Goal: Task Accomplishment & Management: Complete application form

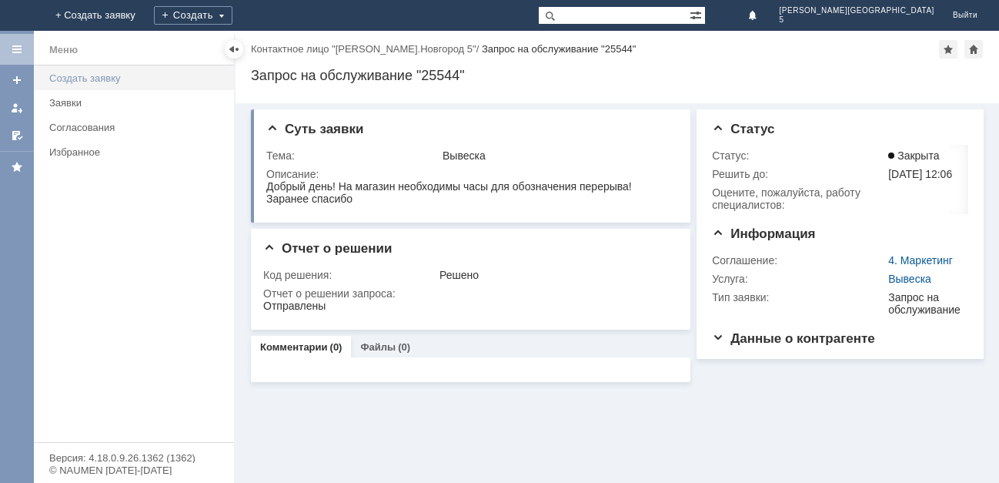
click at [81, 72] on link "Создать заявку" at bounding box center [137, 78] width 188 height 24
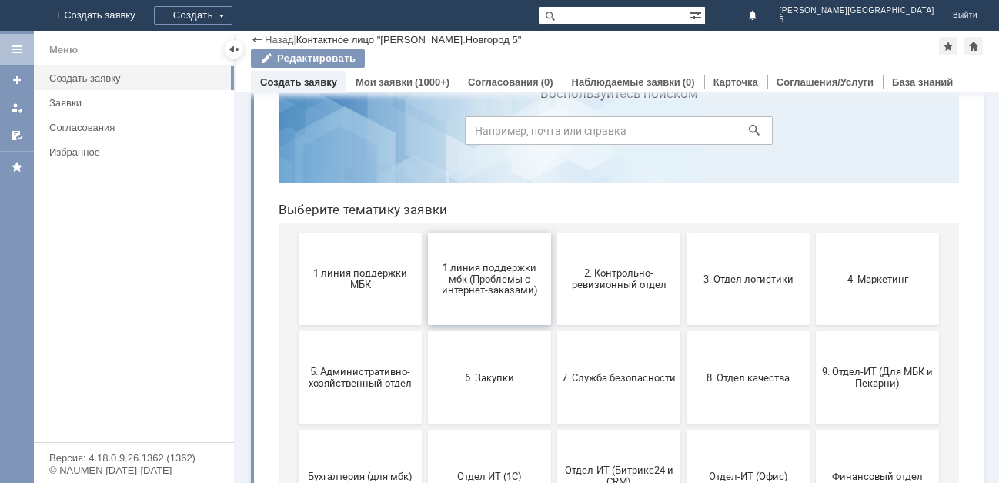
scroll to position [77, 0]
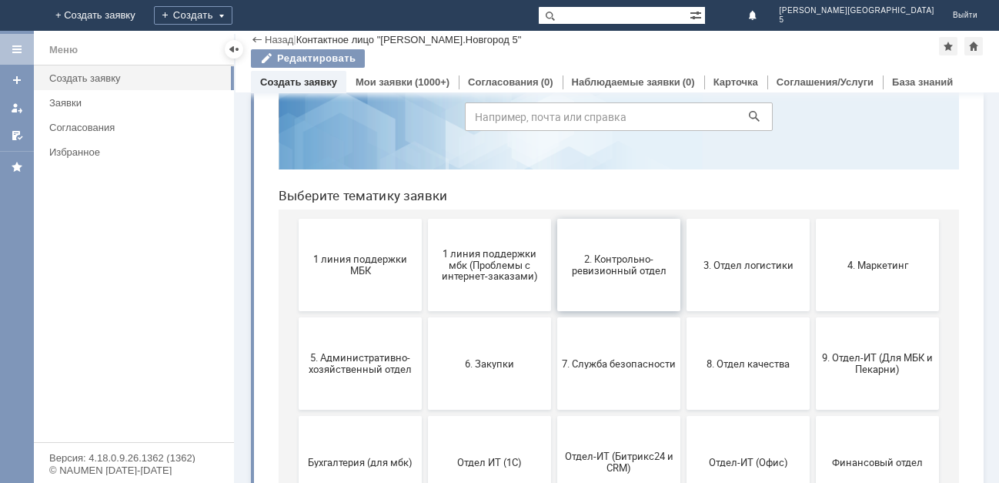
click at [607, 262] on span "2. Контрольно-ревизионный отдел" at bounding box center [619, 264] width 114 height 23
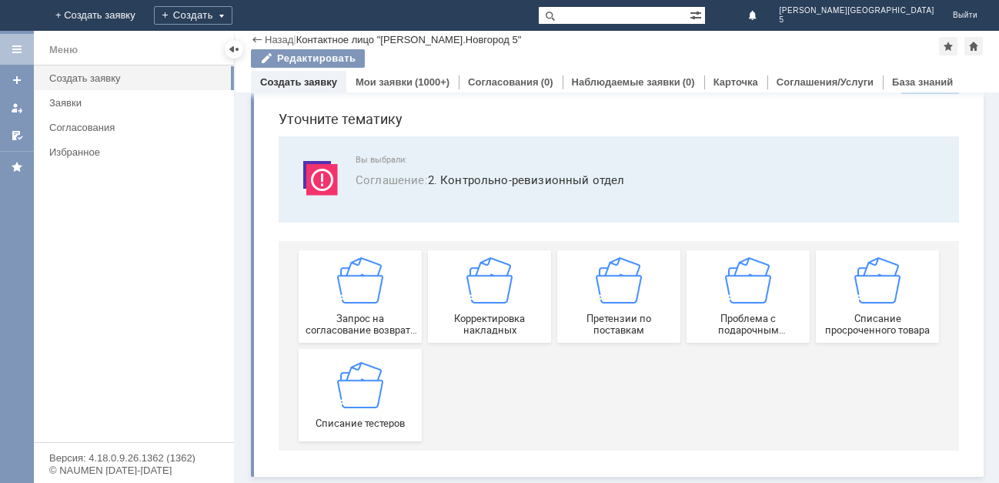
scroll to position [48, 0]
click at [613, 293] on img at bounding box center [619, 280] width 46 height 46
